Goal: Find specific page/section

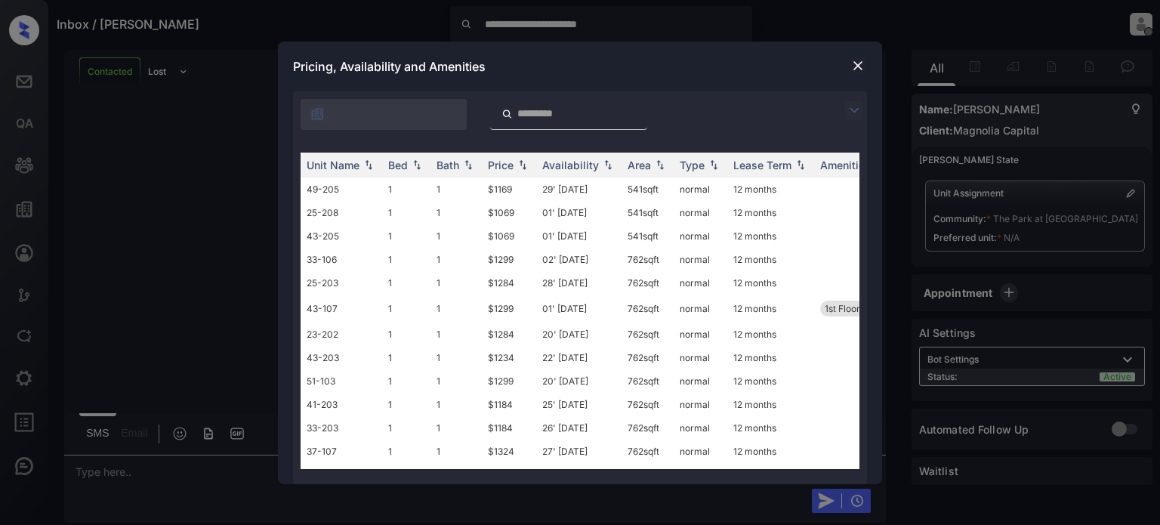
click at [853, 63] on img at bounding box center [857, 65] width 15 height 15
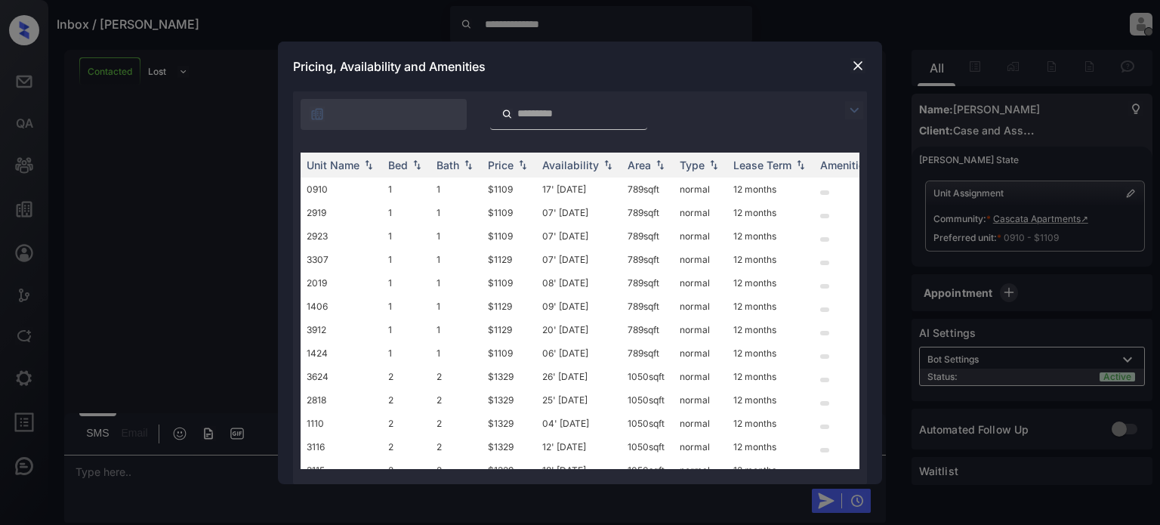
click at [861, 63] on img at bounding box center [857, 65] width 15 height 15
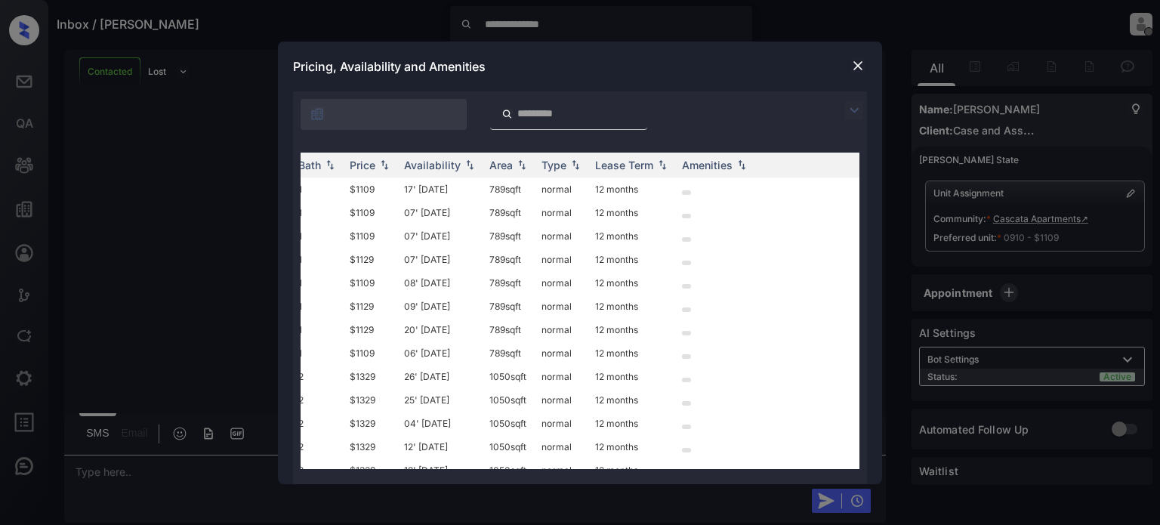
scroll to position [0, 184]
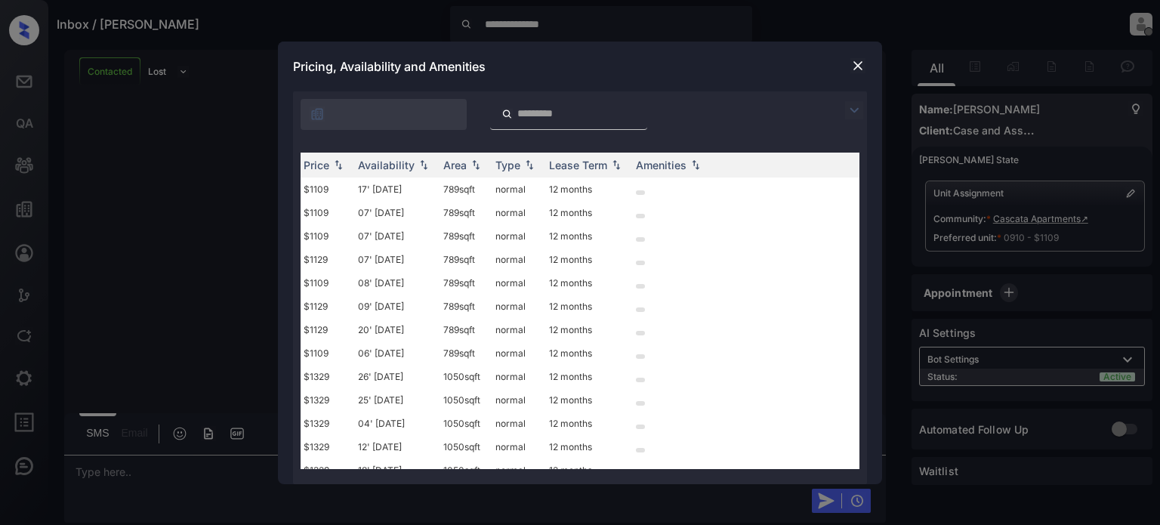
click at [853, 65] on img at bounding box center [857, 65] width 15 height 15
